Goal: Information Seeking & Learning: Find specific fact

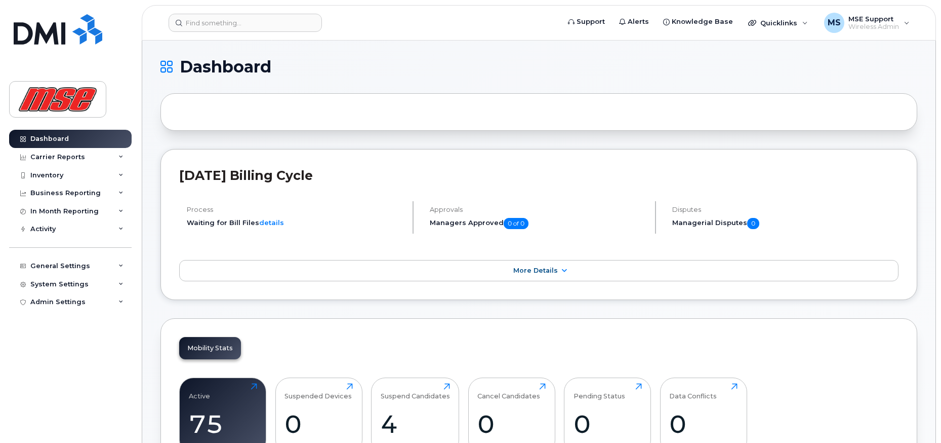
click at [722, 181] on h2 "August 2025 Billing Cycle" at bounding box center [539, 175] width 720 height 15
click at [270, 21] on input at bounding box center [245, 23] width 153 height 18
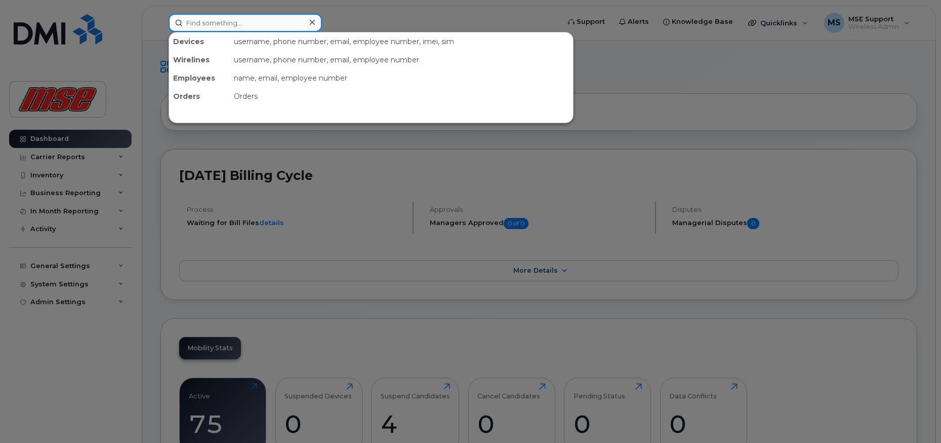
paste input "9024321424"
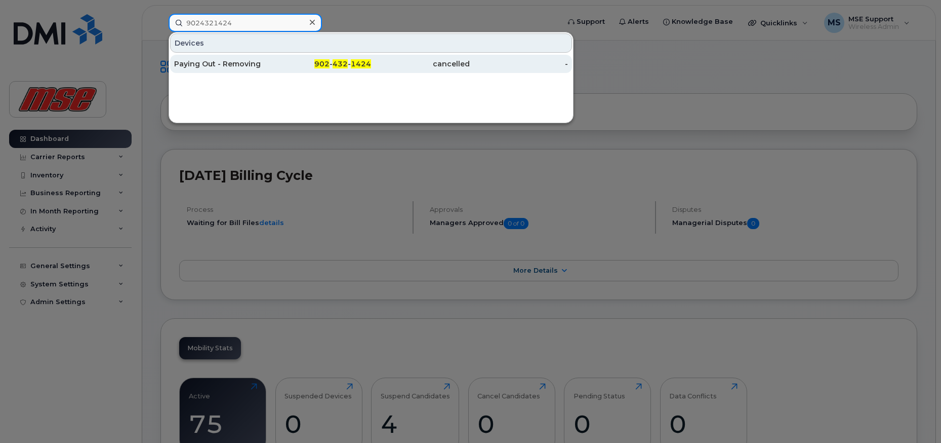
type input "9024321424"
click at [248, 62] on div "Paying Out - Removing" at bounding box center [223, 64] width 99 height 10
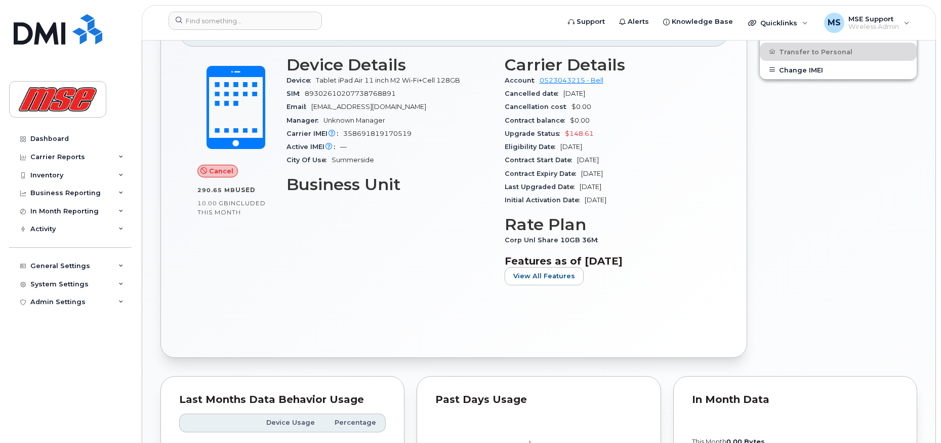
scroll to position [238, 0]
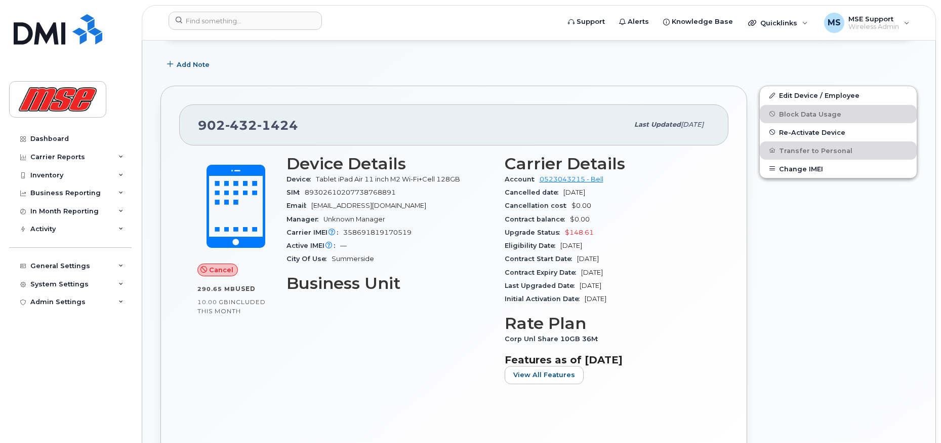
click at [713, 206] on div "Carrier Details Account 0523043215 - Bell Cancelled date Sep 07, 2025 Cancellat…" at bounding box center [608, 273] width 218 height 250
click at [716, 303] on div "Carrier Details Account 0523043215 - Bell Cancelled date Sep 07, 2025 Cancellat…" at bounding box center [608, 273] width 218 height 250
click at [712, 249] on div "Carrier Details Account 0523043215 - Bell Cancelled date Sep 07, 2025 Cancellat…" at bounding box center [608, 273] width 218 height 250
click at [252, 21] on input at bounding box center [245, 21] width 153 height 18
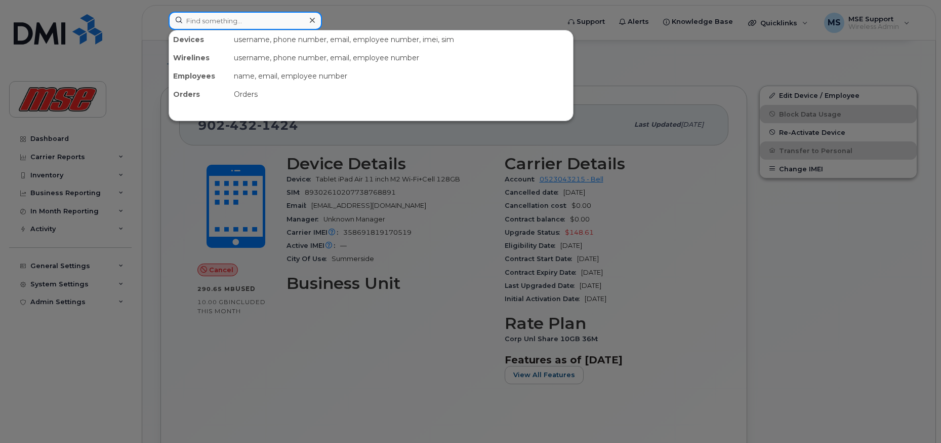
paste input "782-324-0259"
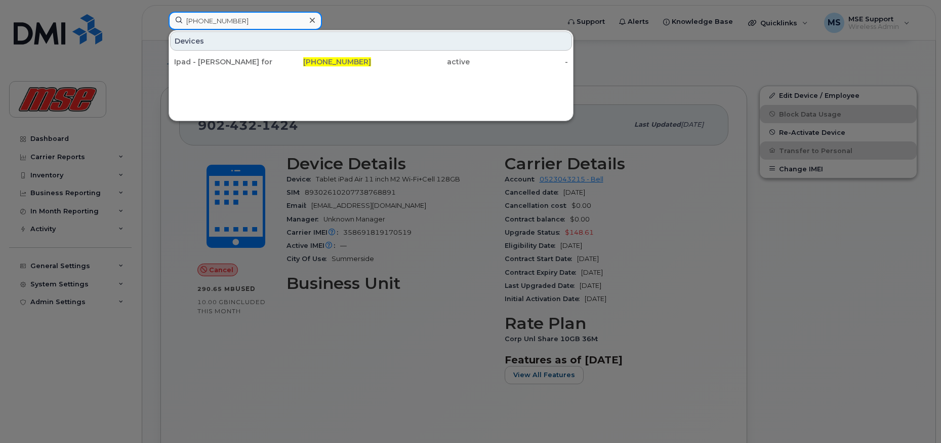
type input "782-324-0259"
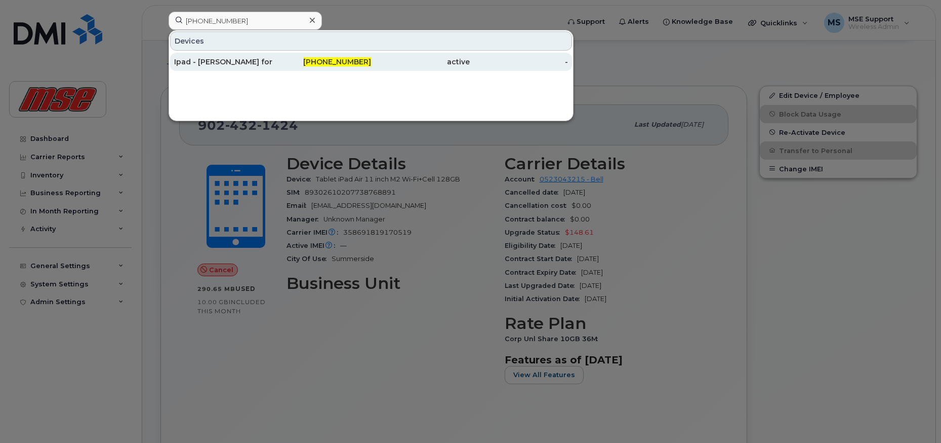
click at [216, 58] on div "Ipad - [PERSON_NAME] for Site" at bounding box center [223, 62] width 99 height 10
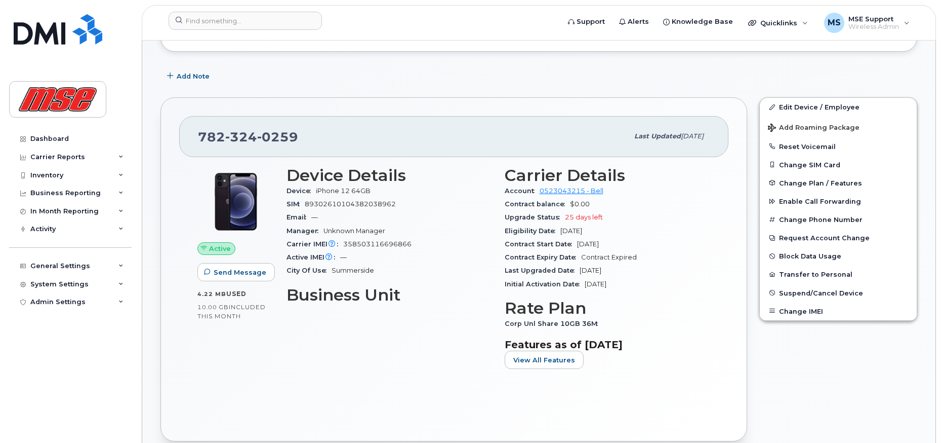
scroll to position [152, 0]
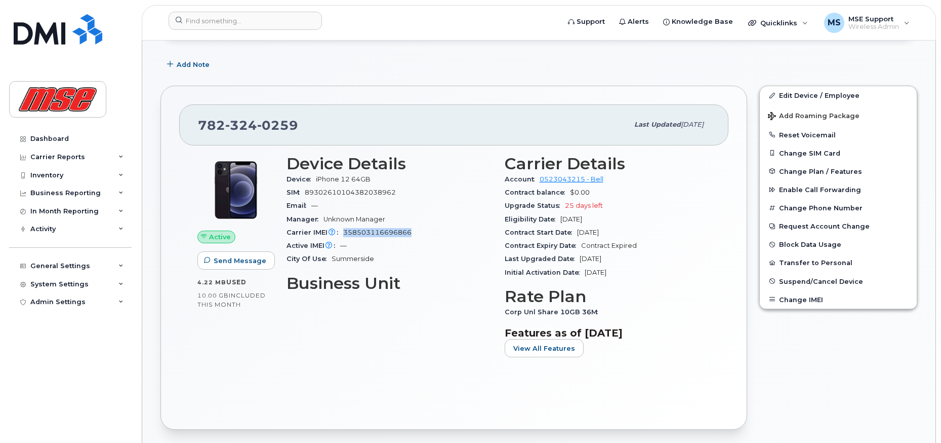
drag, startPoint x: 343, startPoint y: 232, endPoint x: 418, endPoint y: 226, distance: 74.7
click at [418, 226] on div "Carrier IMEI Carrier IMEI is reported during the last billing cycle or change o…" at bounding box center [390, 232] width 206 height 13
copy span "358503116696866"
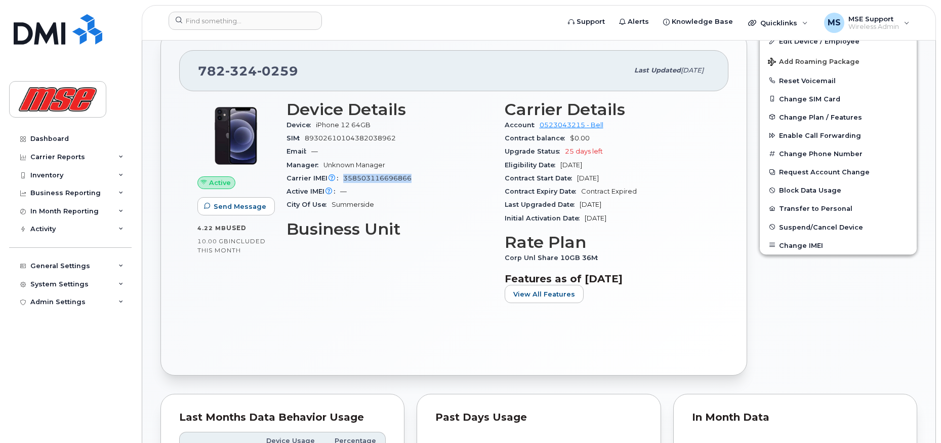
scroll to position [203, 0]
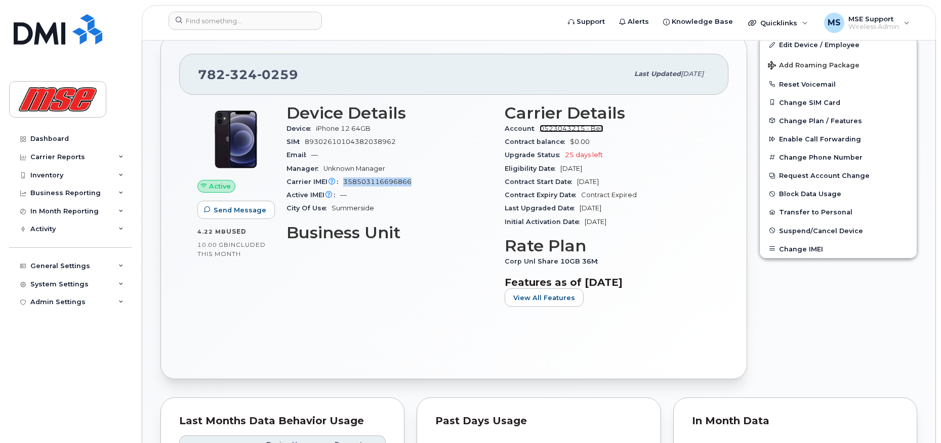
click at [588, 126] on link "0523043215 - Bell" at bounding box center [572, 129] width 64 height 8
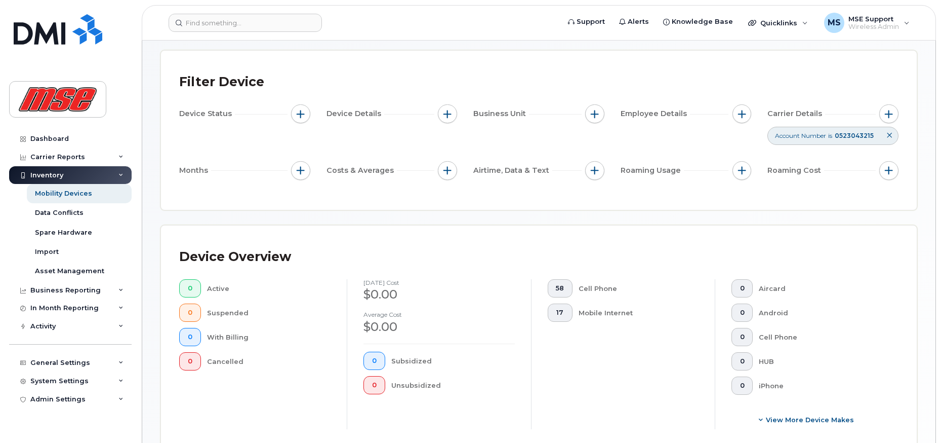
scroll to position [3, 0]
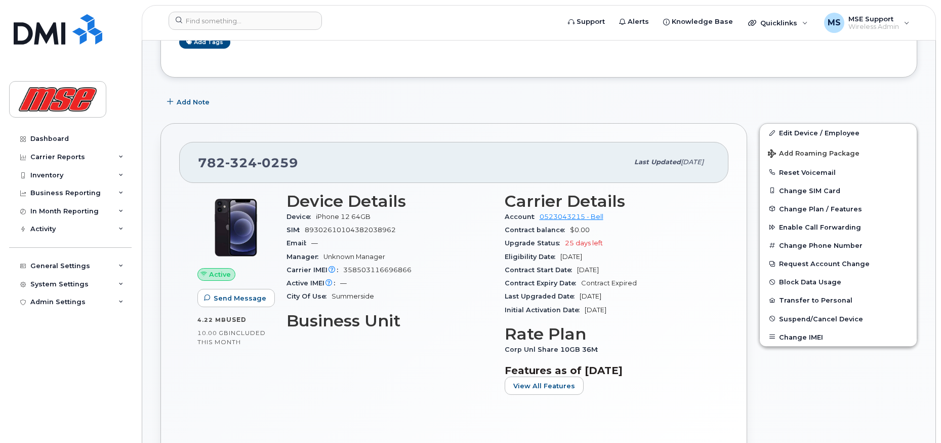
scroll to position [101, 0]
